Goal: Task Accomplishment & Management: Complete application form

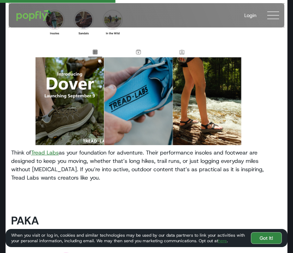
scroll to position [466, 0]
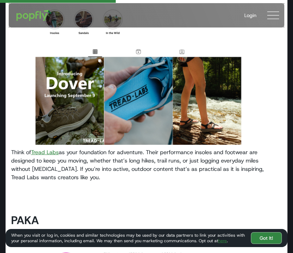
click at [53, 153] on link "Tread Labs" at bounding box center [45, 152] width 28 height 7
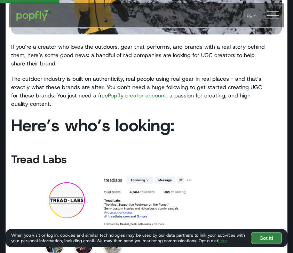
scroll to position [238, 0]
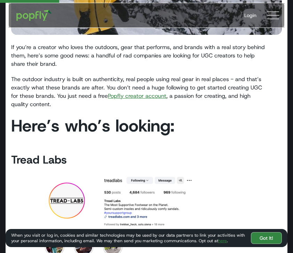
click at [143, 97] on link "Popfly creator account" at bounding box center [137, 95] width 59 height 7
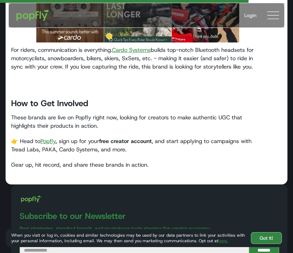
scroll to position [1171, 0]
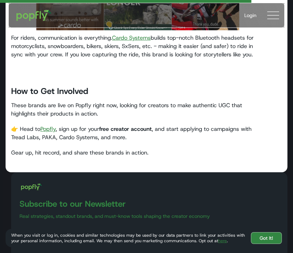
click at [52, 129] on link "Popfly" at bounding box center [47, 128] width 15 height 7
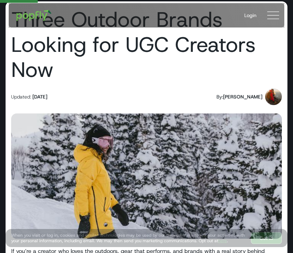
scroll to position [822, 0]
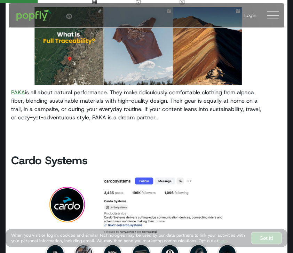
click at [272, 24] on div "Login Book a Demo" at bounding box center [259, 15] width 46 height 18
click at [272, 16] on img at bounding box center [274, 15] width 12 height 12
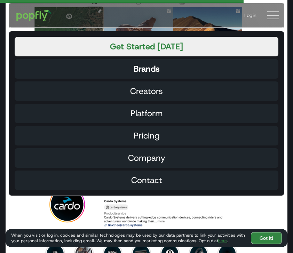
click at [201, 69] on link "Brands" at bounding box center [147, 69] width 264 height 20
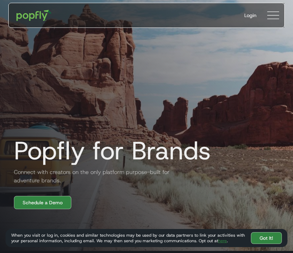
click at [268, 17] on img at bounding box center [274, 15] width 12 height 12
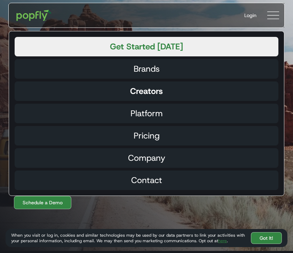
click at [185, 89] on link "Creators" at bounding box center [147, 92] width 264 height 20
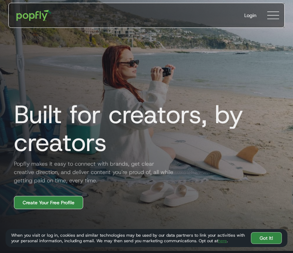
click at [74, 201] on link "Create Your Free Profile" at bounding box center [48, 202] width 69 height 13
